Goal: Navigation & Orientation: Find specific page/section

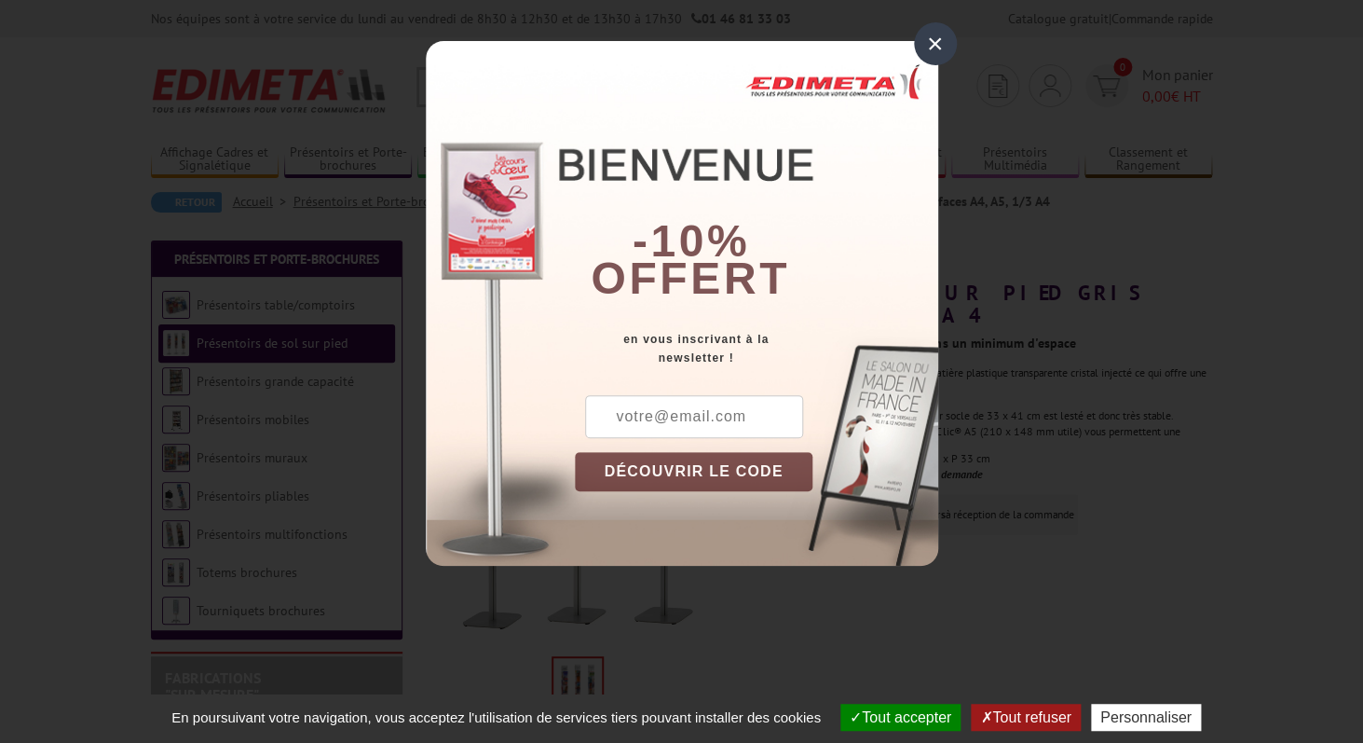
click at [935, 55] on div "×" at bounding box center [935, 43] width 43 height 43
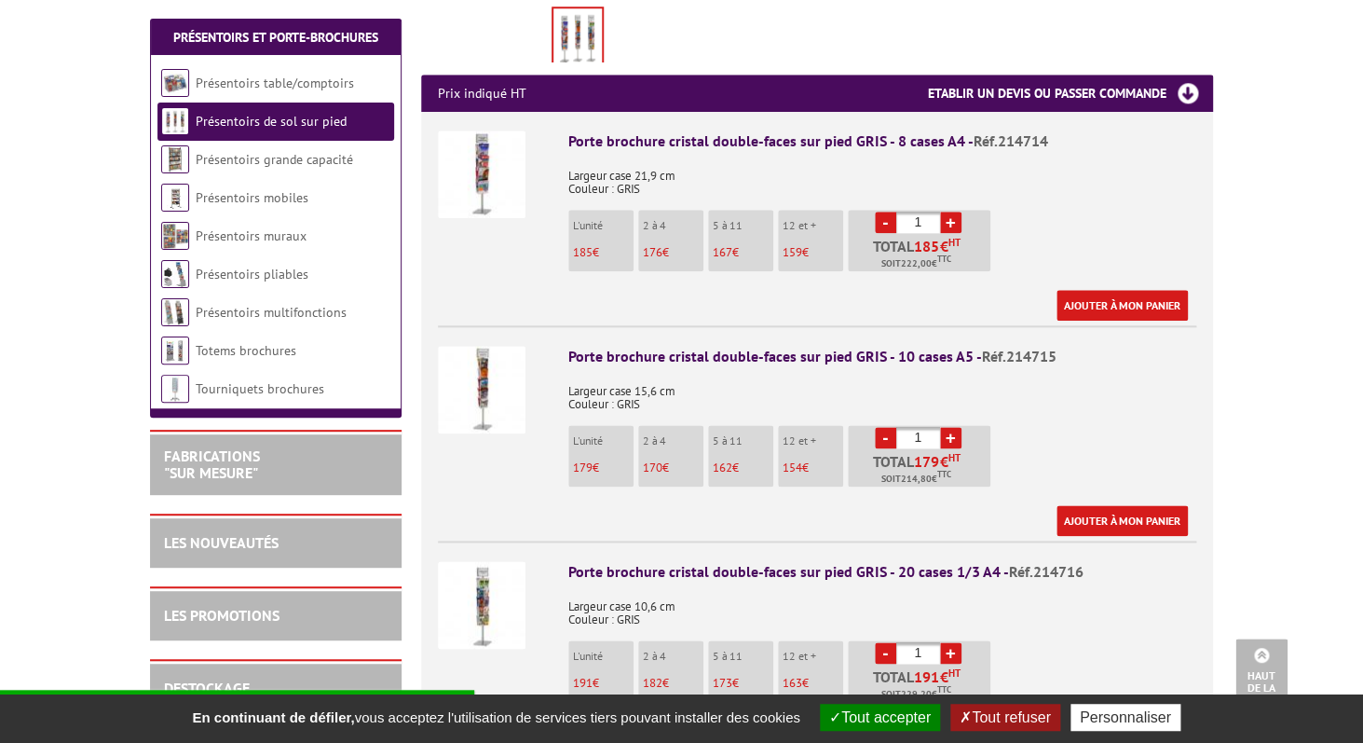
scroll to position [675, 0]
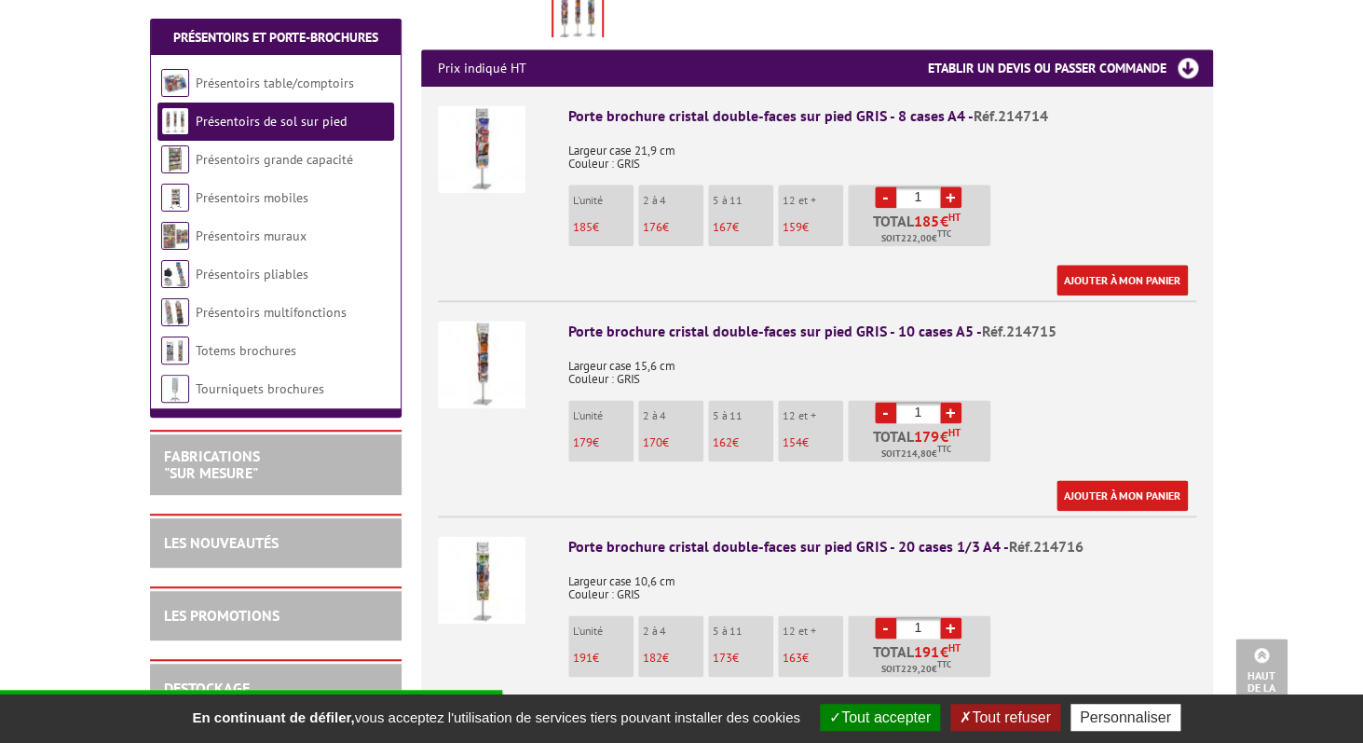
click at [494, 349] on img at bounding box center [482, 365] width 88 height 88
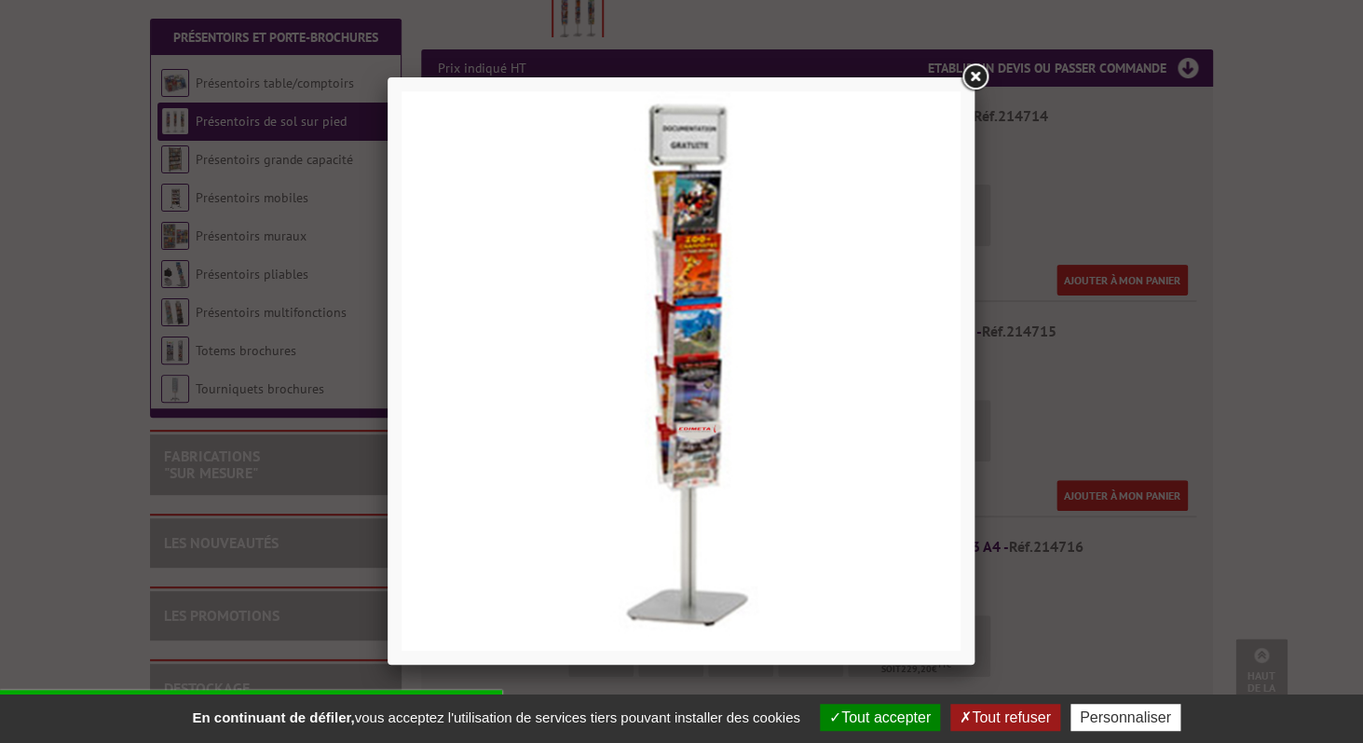
click at [980, 79] on link at bounding box center [975, 78] width 34 height 34
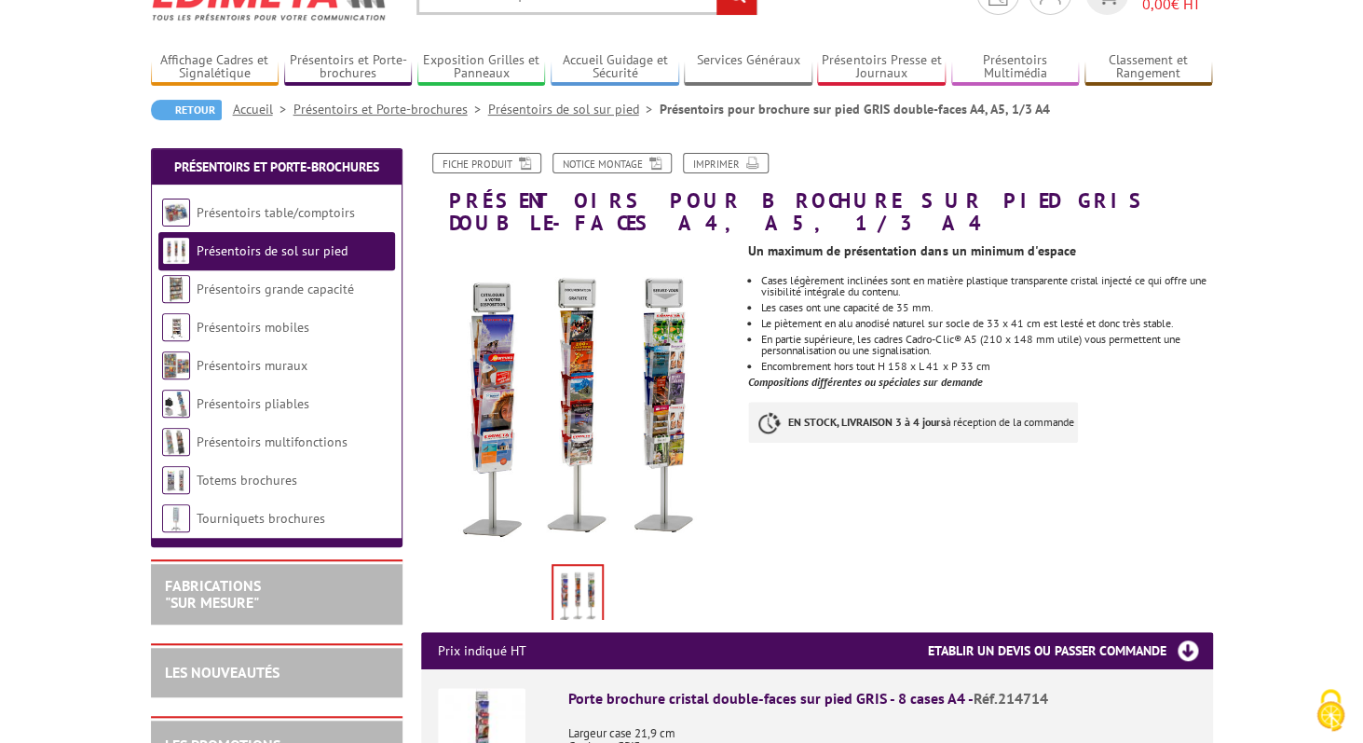
scroll to position [76, 0]
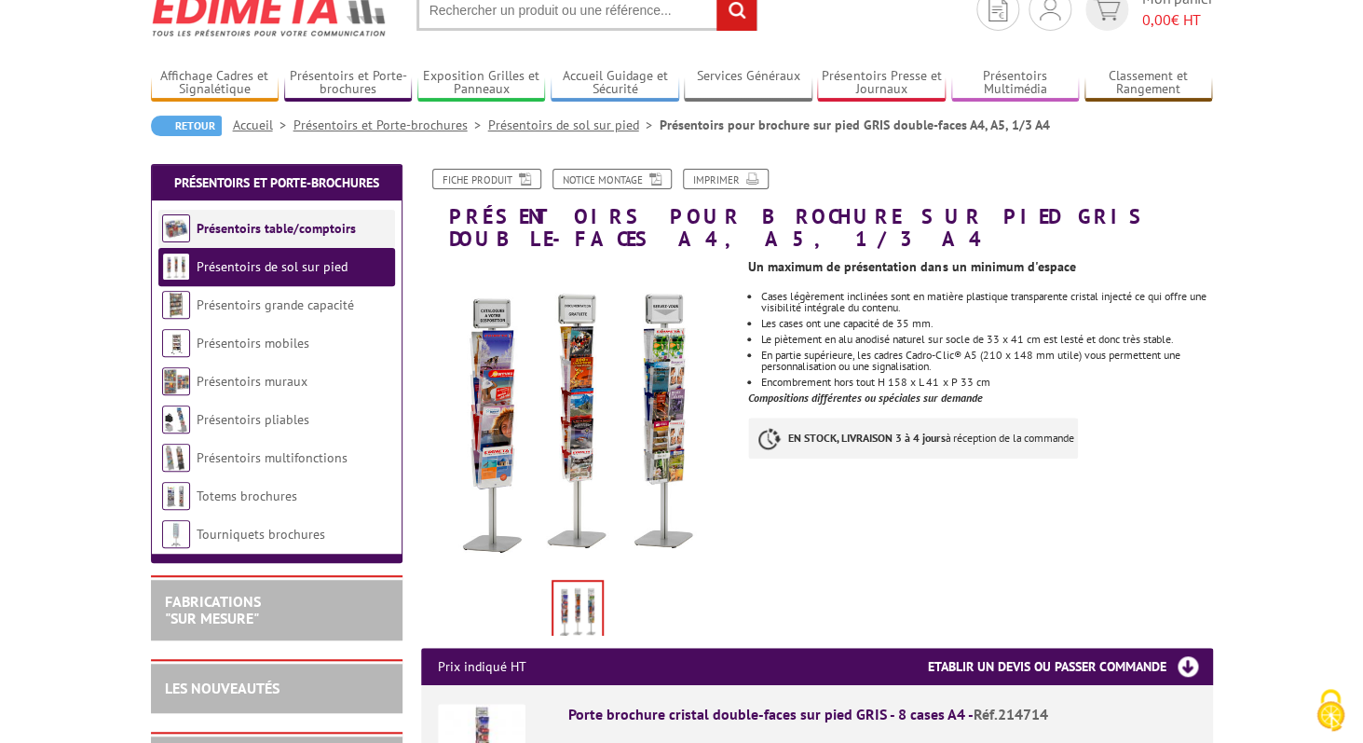
click at [319, 229] on link "Présentoirs table/comptoirs" at bounding box center [276, 228] width 159 height 17
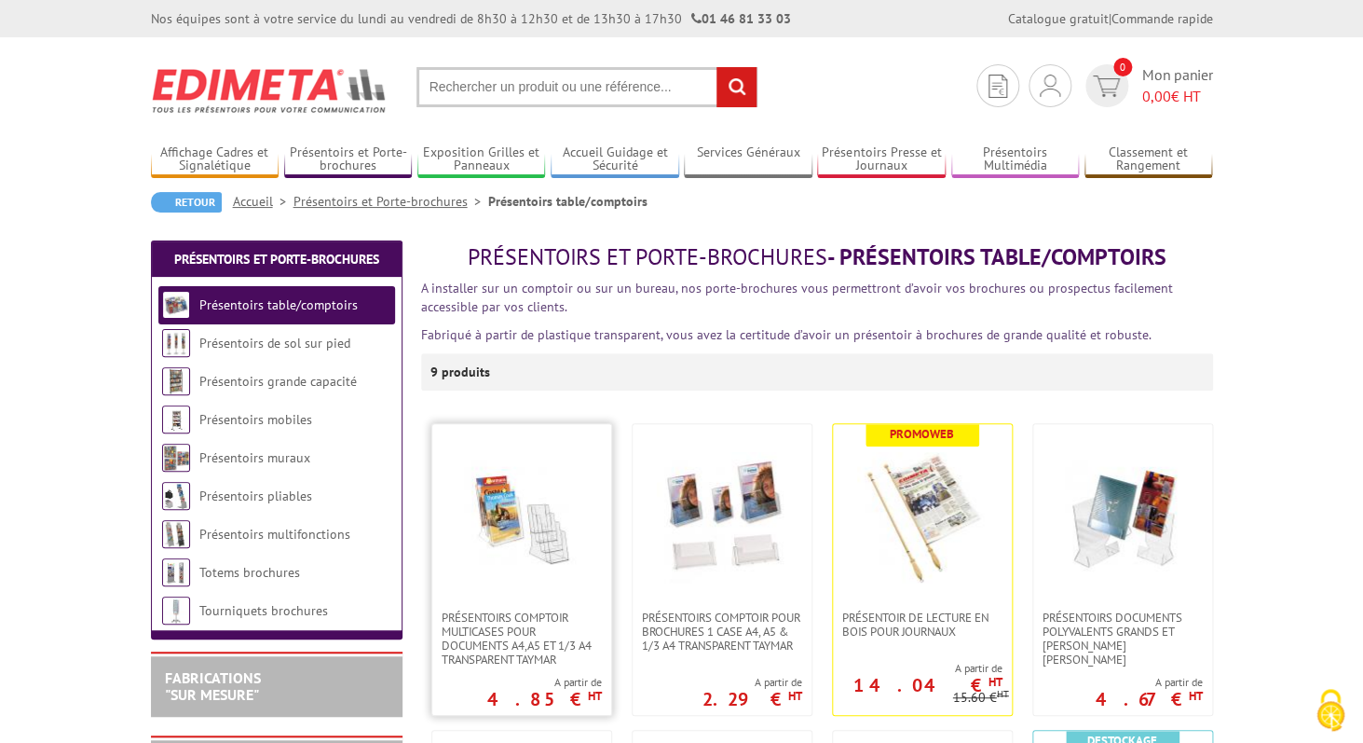
click at [544, 498] on img at bounding box center [522, 517] width 130 height 130
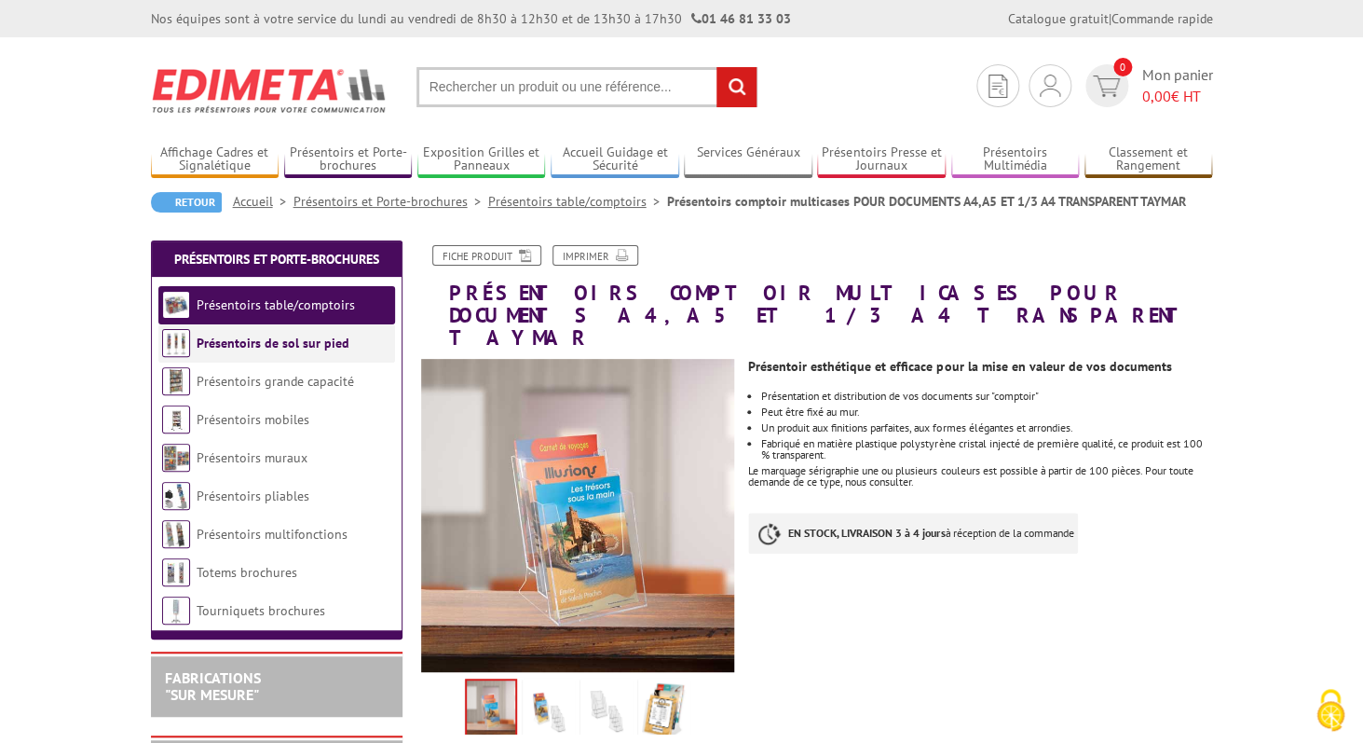
click at [308, 349] on link "Présentoirs de sol sur pied" at bounding box center [273, 343] width 153 height 17
